Goal: Task Accomplishment & Management: Manage account settings

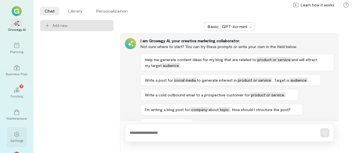
click at [18, 140] on div "Settings" at bounding box center [16, 140] width 13 height 4
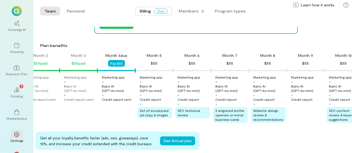
scroll to position [64, 0]
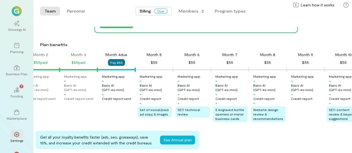
click at [116, 62] on button "Pay $55" at bounding box center [116, 62] width 17 height 7
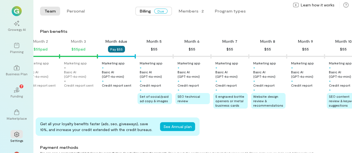
scroll to position [78, 0]
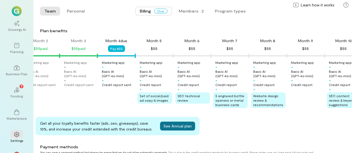
click at [178, 131] on button "See Annual plan" at bounding box center [177, 126] width 35 height 9
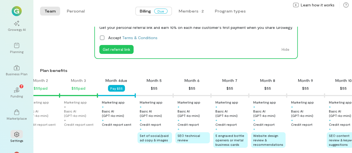
scroll to position [37, 0]
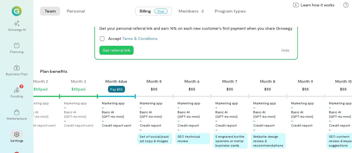
click at [114, 91] on button "Pay $55" at bounding box center [116, 89] width 17 height 7
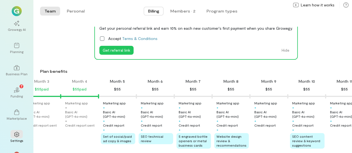
scroll to position [0, 0]
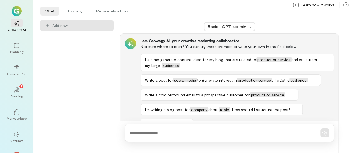
click at [21, 13] on img at bounding box center [17, 11] width 10 height 10
click at [14, 11] on img at bounding box center [17, 11] width 10 height 10
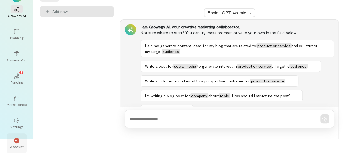
click at [17, 140] on span "**" at bounding box center [17, 140] width 4 height 3
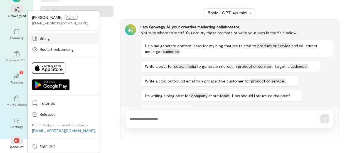
click at [49, 41] on span "Billing" at bounding box center [67, 39] width 55 height 6
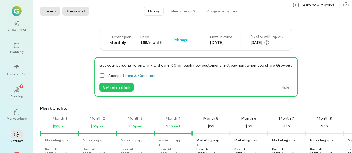
click at [73, 15] on button "Personal" at bounding box center [75, 11] width 27 height 9
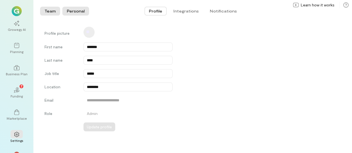
click at [51, 12] on button "Team" at bounding box center [50, 11] width 20 height 9
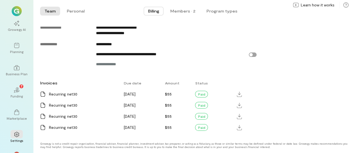
scroll to position [0, 56]
click at [295, 120] on div "Invoices Due date Amount Status Recurring net30 Oct 11, 2025 $55 Paid Recurring…" at bounding box center [180, 106] width 280 height 56
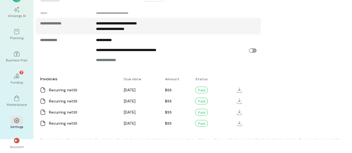
scroll to position [291, 0]
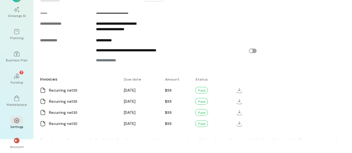
click at [250, 139] on html "Growegy AI Planning Business Plan 02 7 Funding Marketplace Settings ** Account …" at bounding box center [176, 62] width 352 height 153
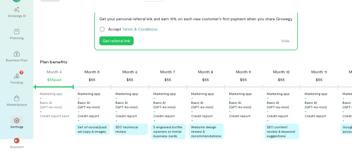
scroll to position [33, 0]
click at [314, 21] on div "Get your personal referral link and earn 10% on each new customer's first payme…" at bounding box center [196, 30] width 312 height 39
